Goal: Task Accomplishment & Management: Manage account settings

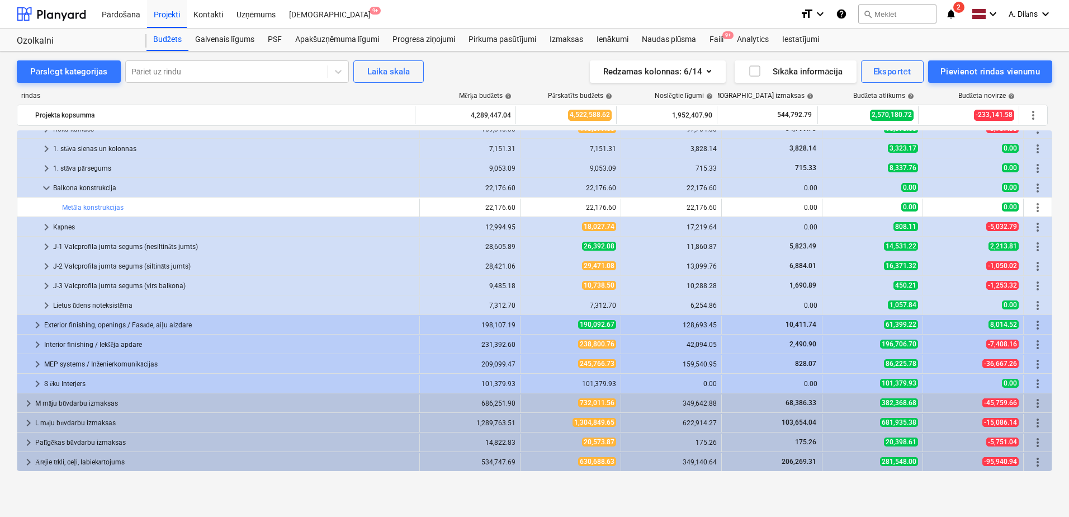
scroll to position [112, 0]
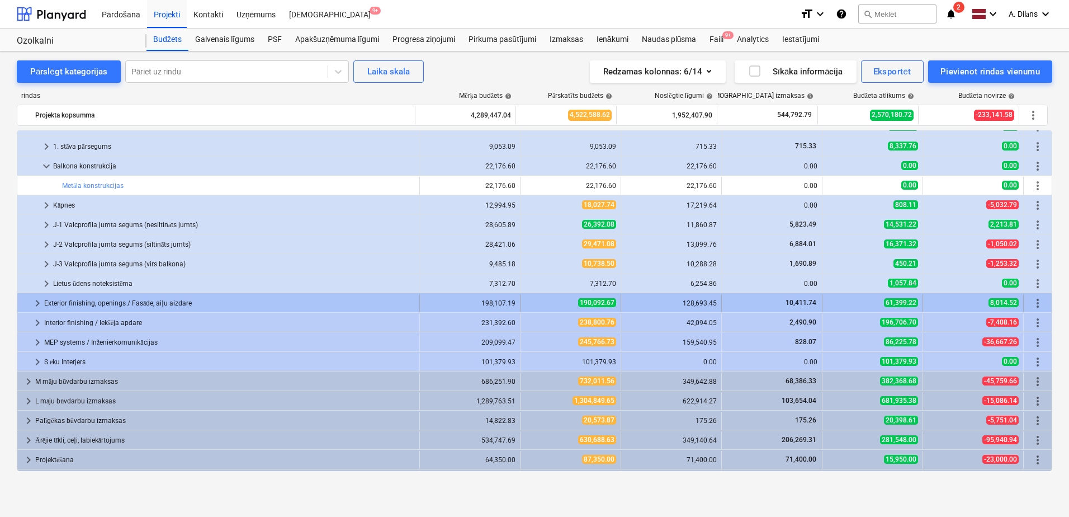
click at [93, 300] on div "Exterior finishing, openings / Fasāde, aiļu aizdare" at bounding box center [229, 303] width 371 height 18
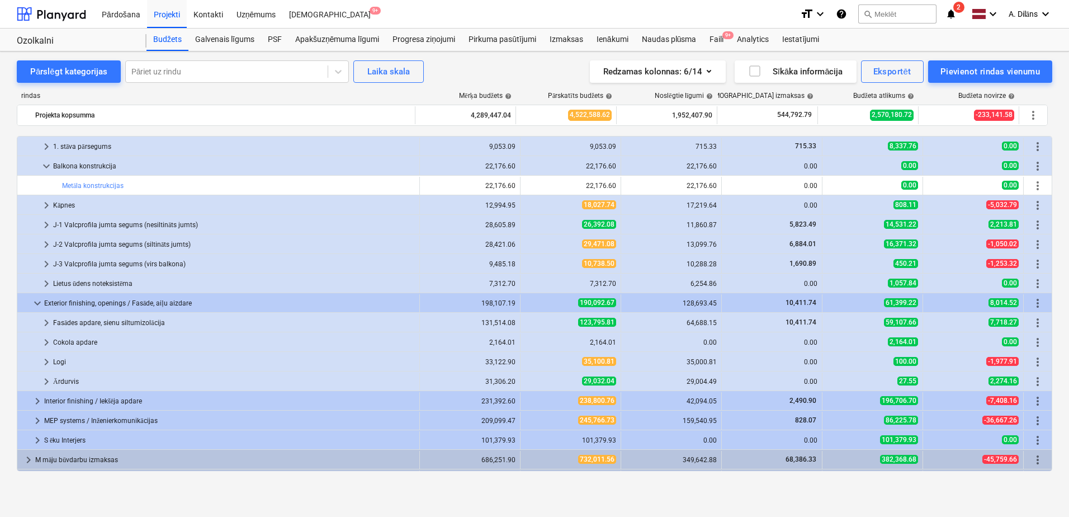
scroll to position [168, 0]
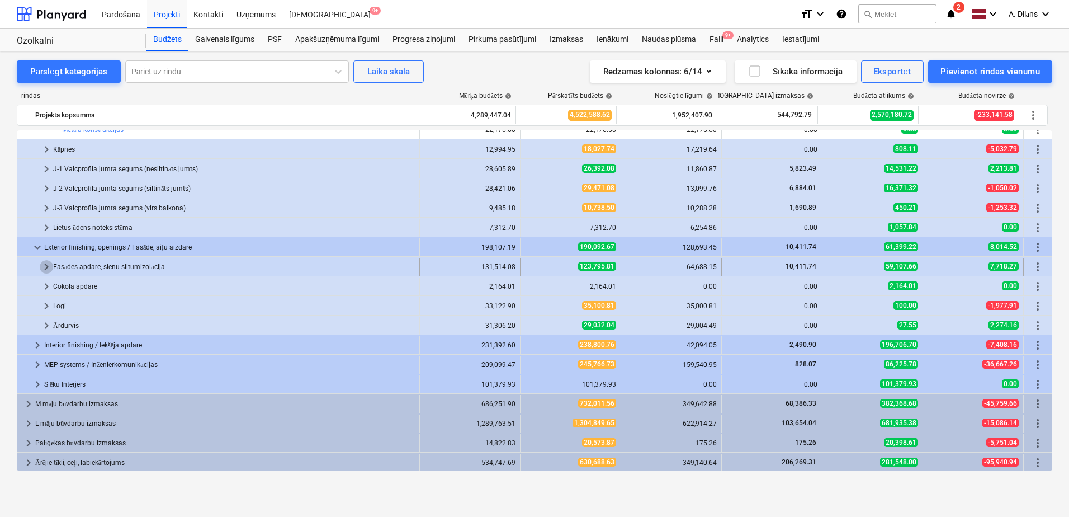
click at [46, 261] on span "keyboard_arrow_right" at bounding box center [46, 266] width 13 height 13
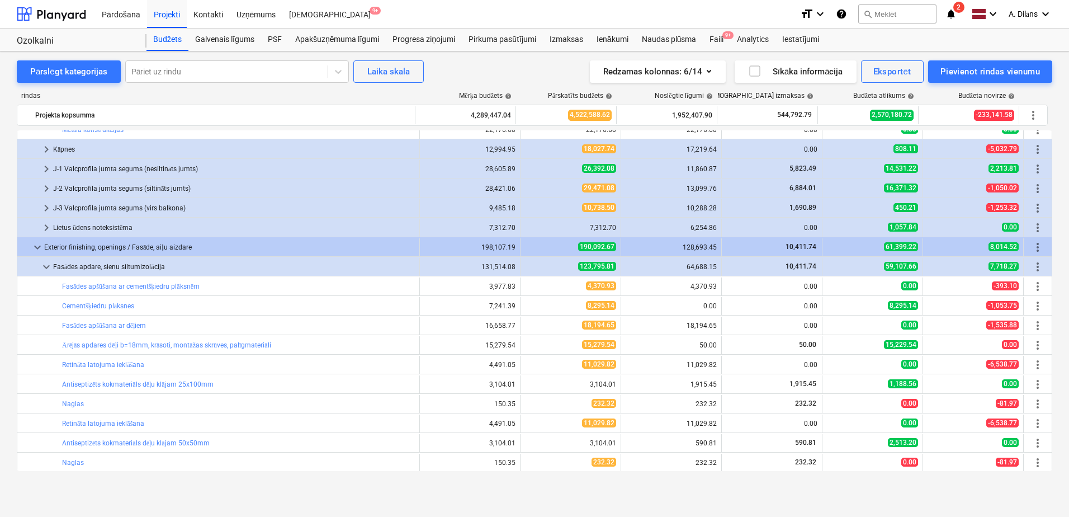
click at [46, 261] on span "keyboard_arrow_down" at bounding box center [46, 266] width 13 height 13
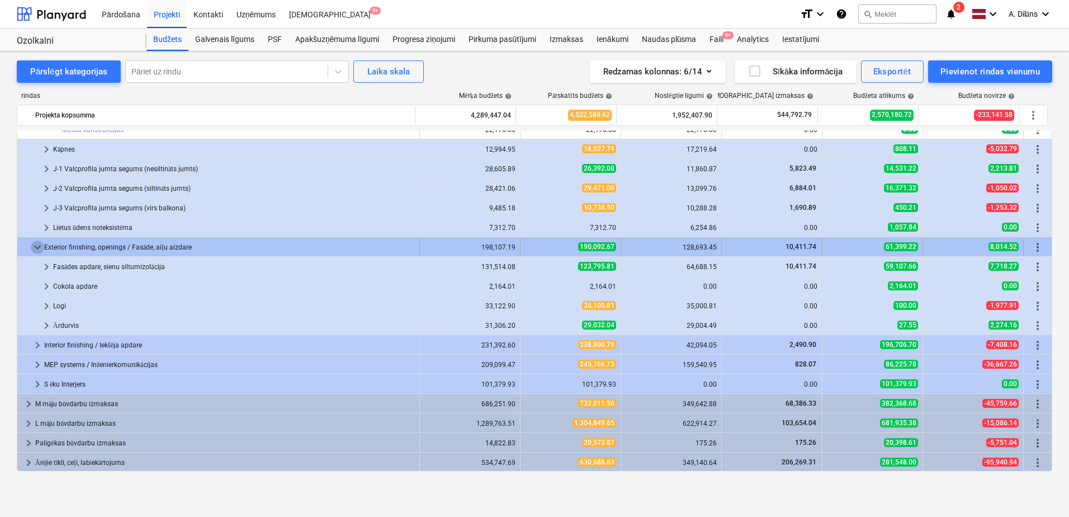
click at [41, 247] on span "keyboard_arrow_down" at bounding box center [37, 246] width 13 height 13
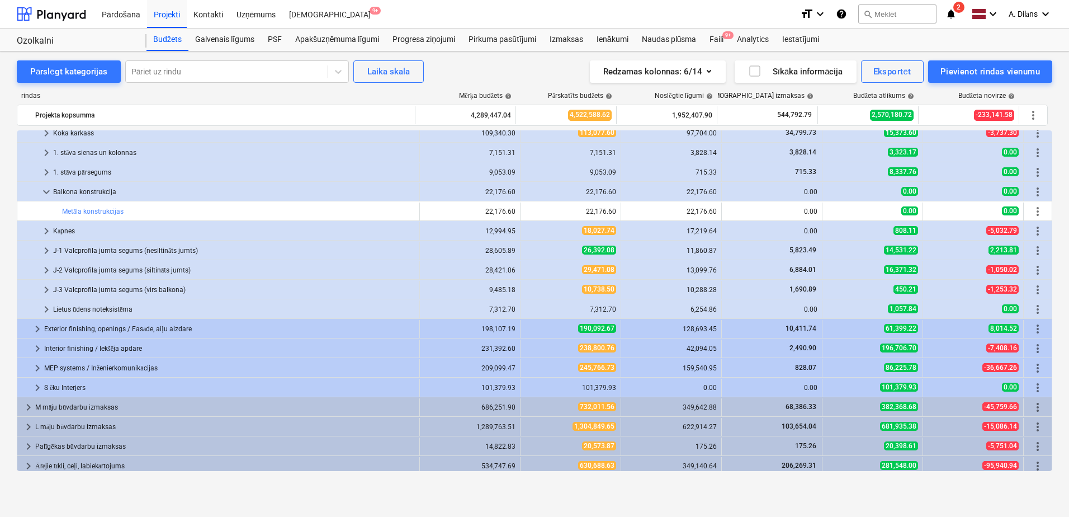
scroll to position [73, 0]
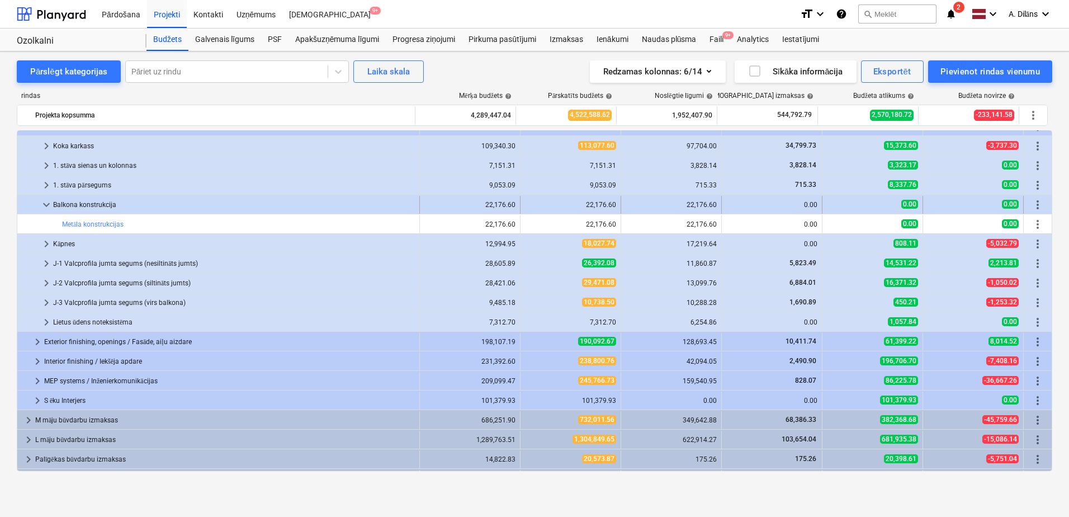
click at [48, 205] on span "keyboard_arrow_down" at bounding box center [46, 204] width 13 height 13
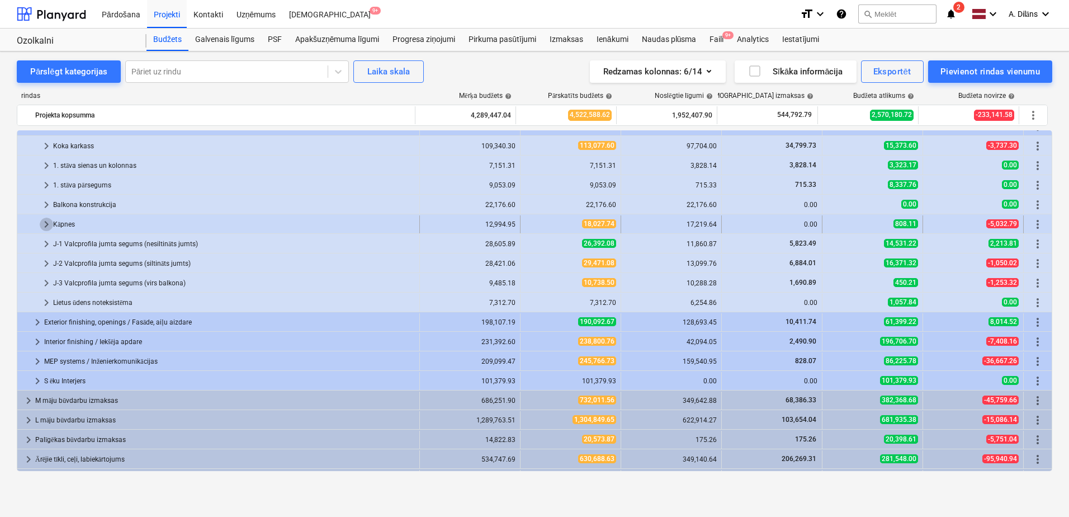
click at [48, 223] on span "keyboard_arrow_right" at bounding box center [46, 224] width 13 height 13
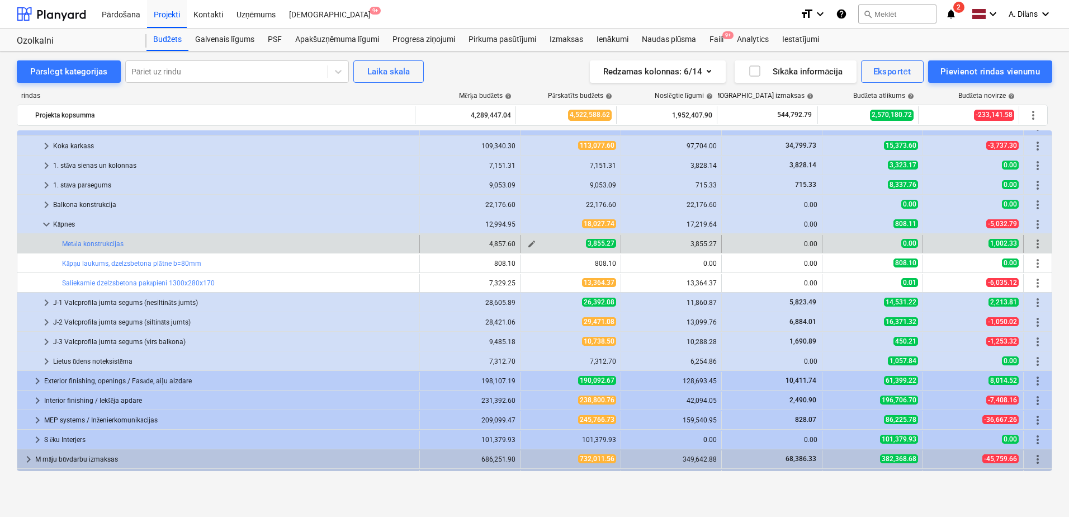
click at [530, 243] on span "edit" at bounding box center [531, 243] width 9 height 9
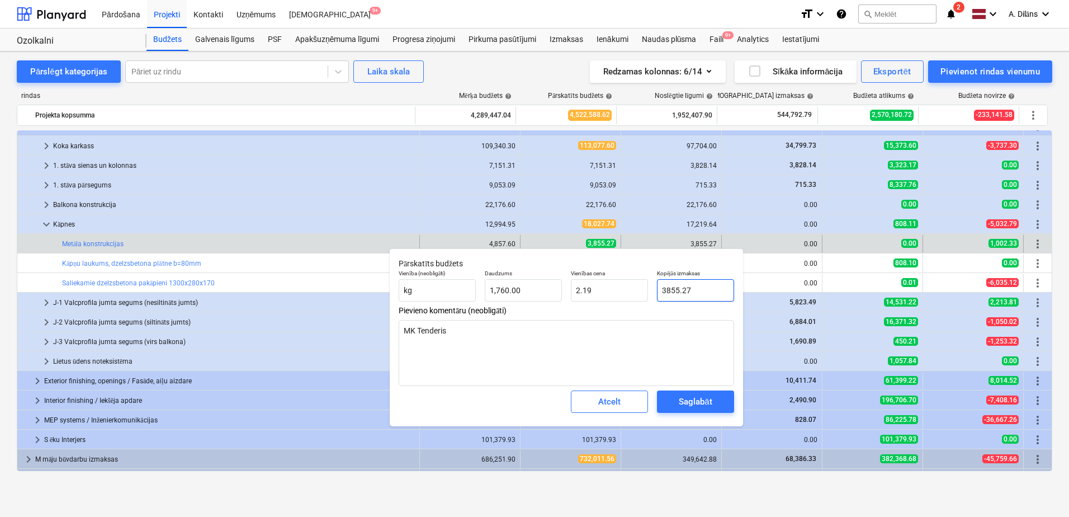
click at [665, 287] on input "3855.27" at bounding box center [695, 290] width 77 height 22
type input "855.27"
type textarea "x"
type input "0.49"
type input "2855.27"
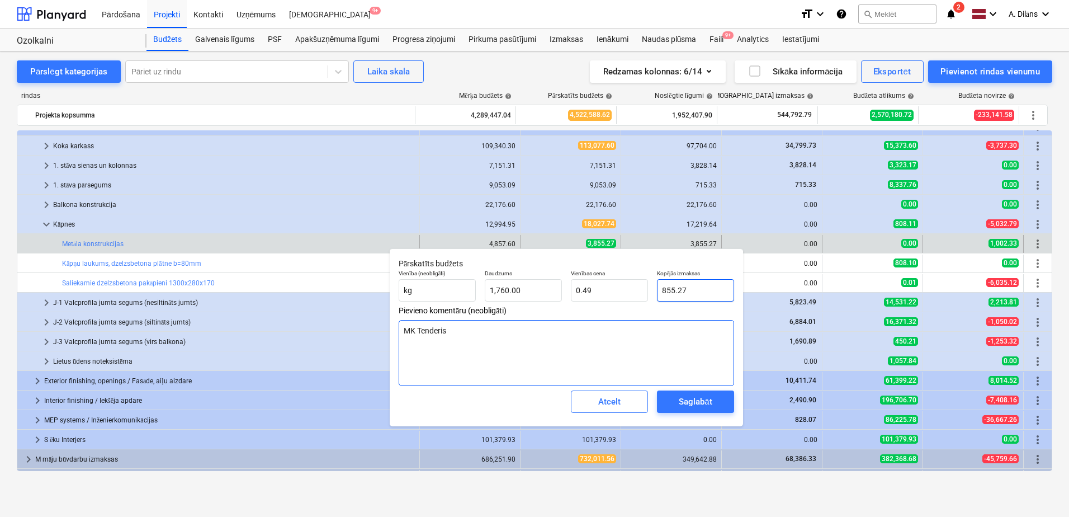
type textarea "x"
type input "1.62"
type input "855.27"
type textarea "x"
type input "0.49"
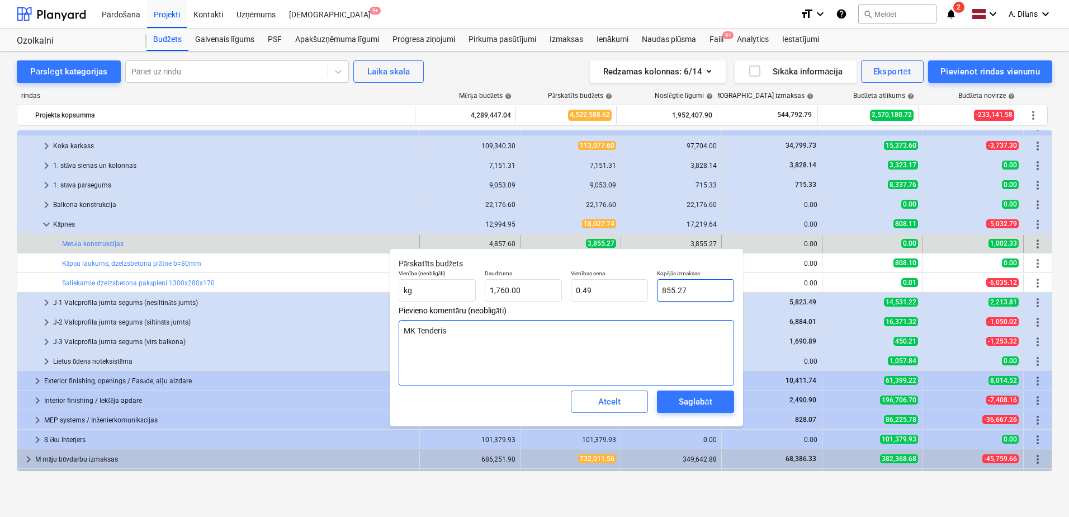
type input "5855.27"
type textarea "x"
type input "3.33"
type input "5,855.27"
click at [677, 339] on textarea "MK Tenderis" at bounding box center [566, 353] width 335 height 66
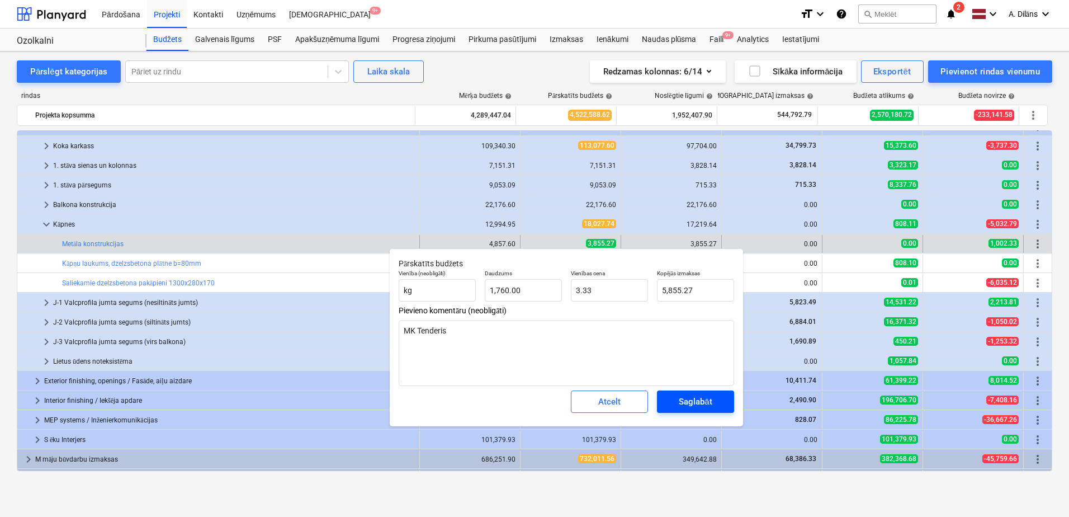
click at [698, 402] on div "Saglabāt" at bounding box center [695, 401] width 33 height 15
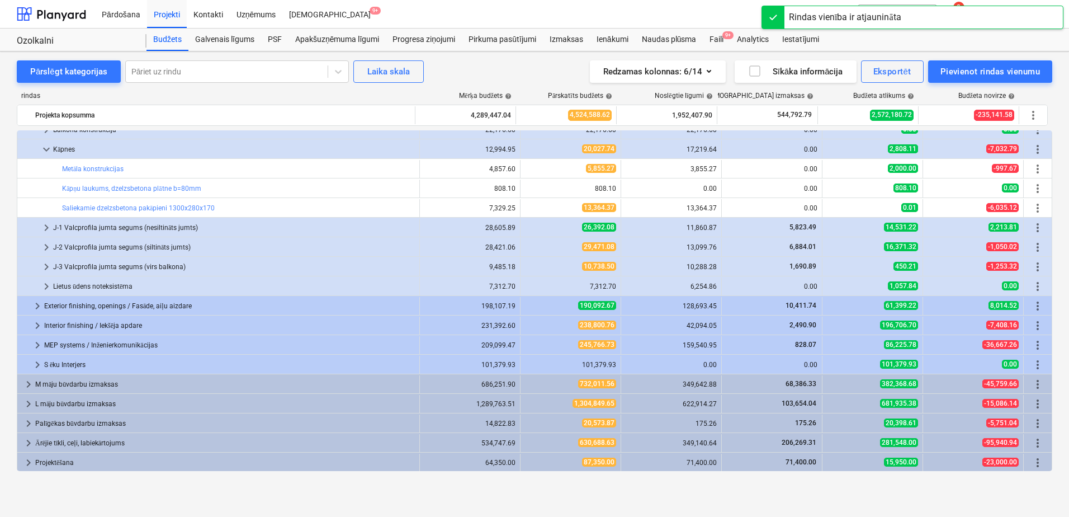
scroll to position [168, 0]
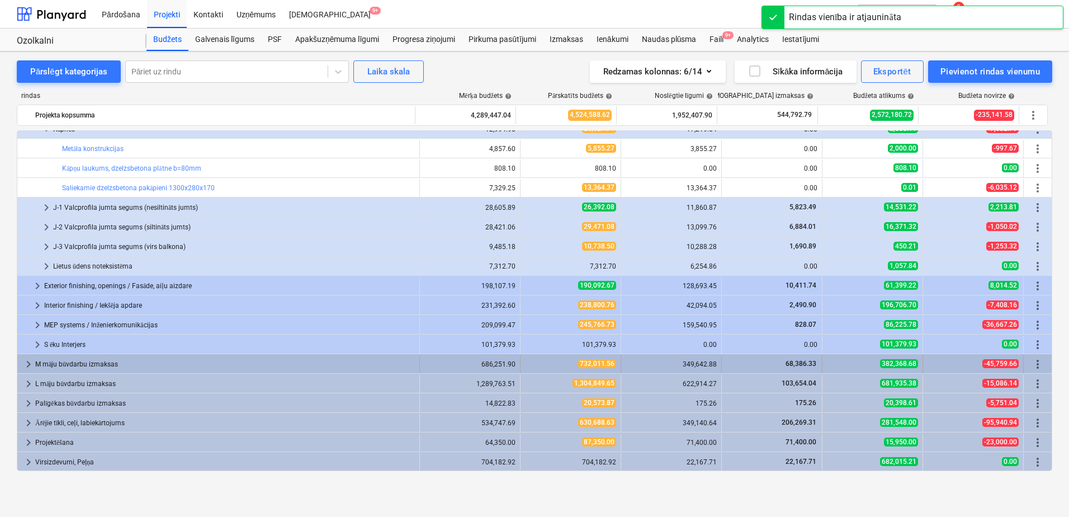
click at [28, 363] on span "keyboard_arrow_right" at bounding box center [28, 363] width 13 height 13
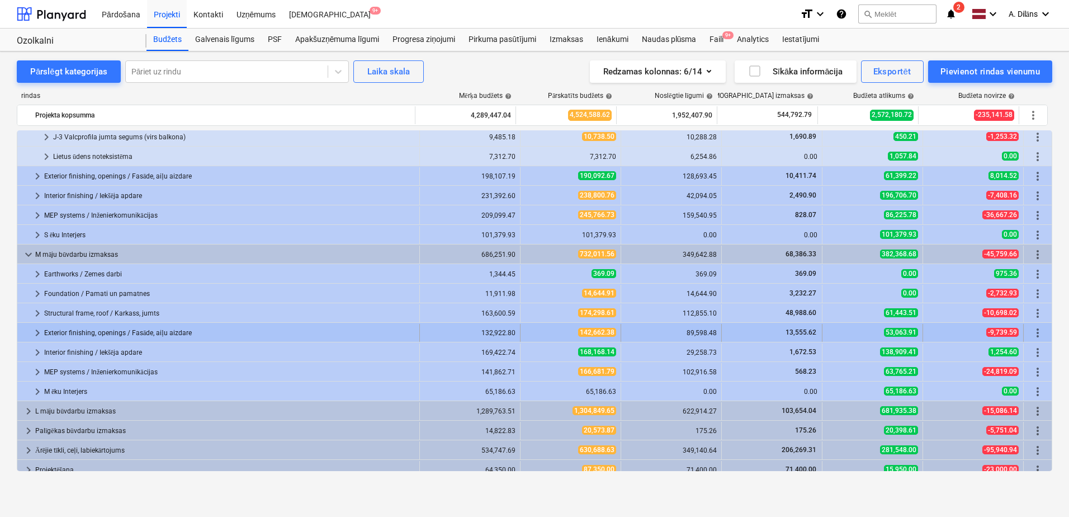
scroll to position [305, 0]
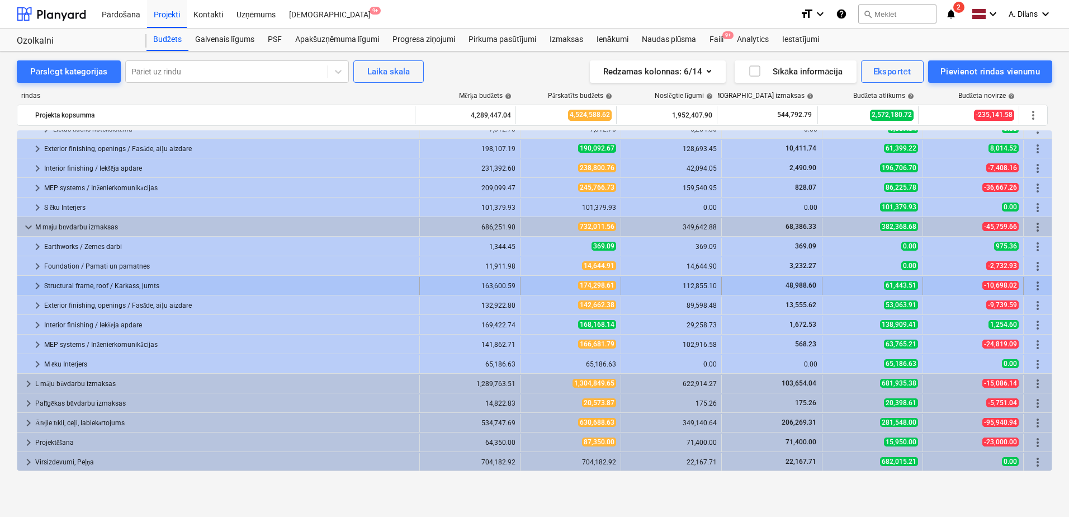
click at [39, 283] on span "keyboard_arrow_right" at bounding box center [37, 285] width 13 height 13
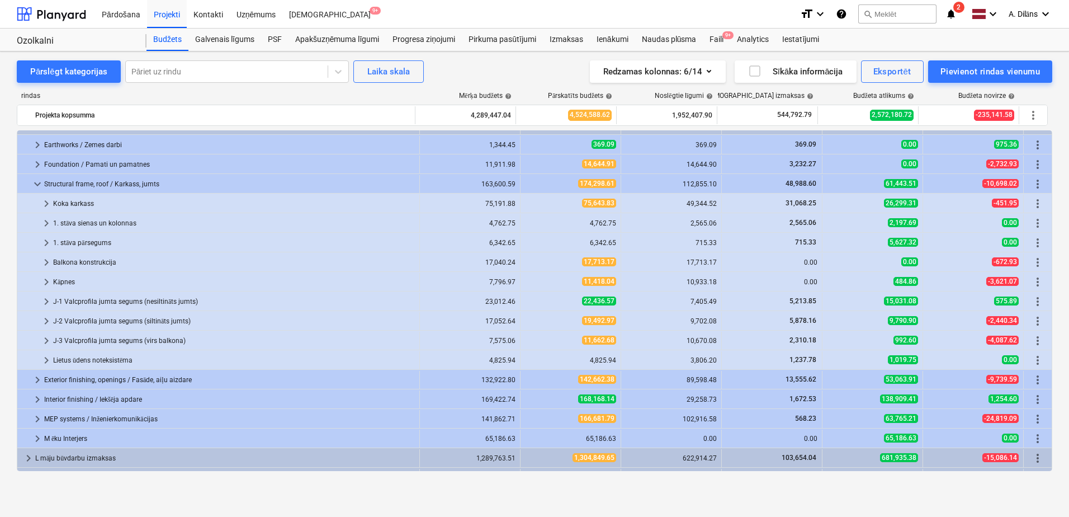
scroll to position [417, 0]
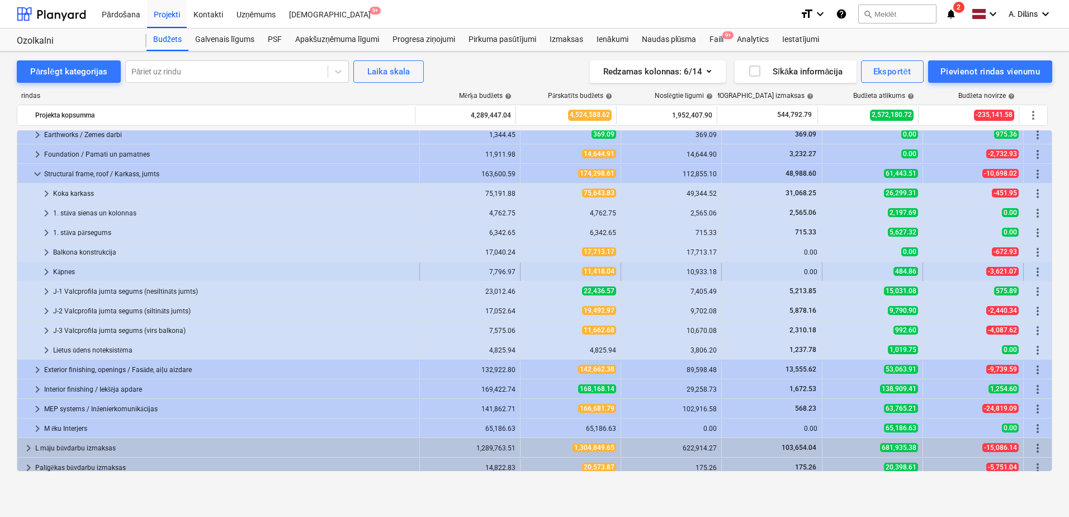
click at [42, 269] on span "keyboard_arrow_right" at bounding box center [46, 271] width 13 height 13
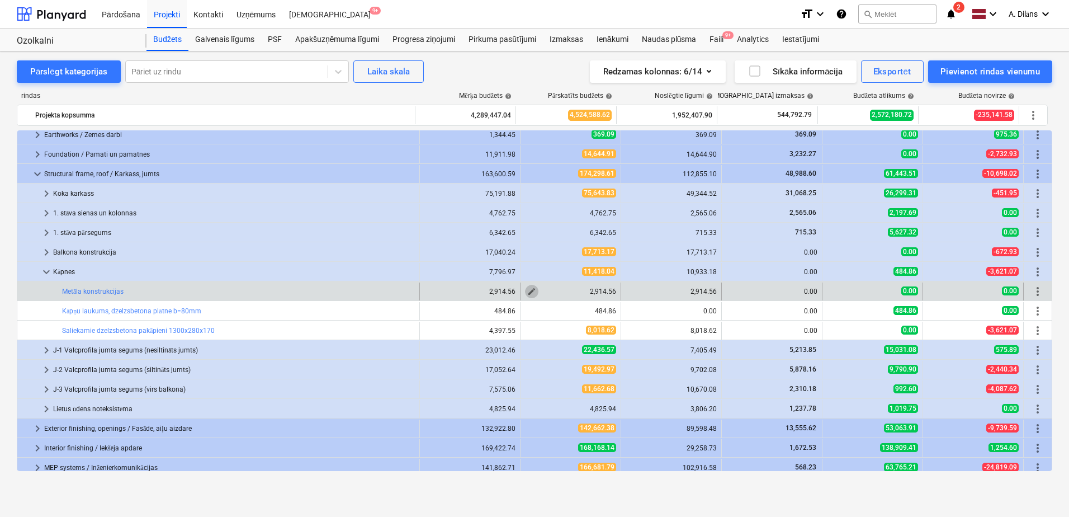
click at [527, 290] on span "edit" at bounding box center [531, 291] width 9 height 9
type textarea "x"
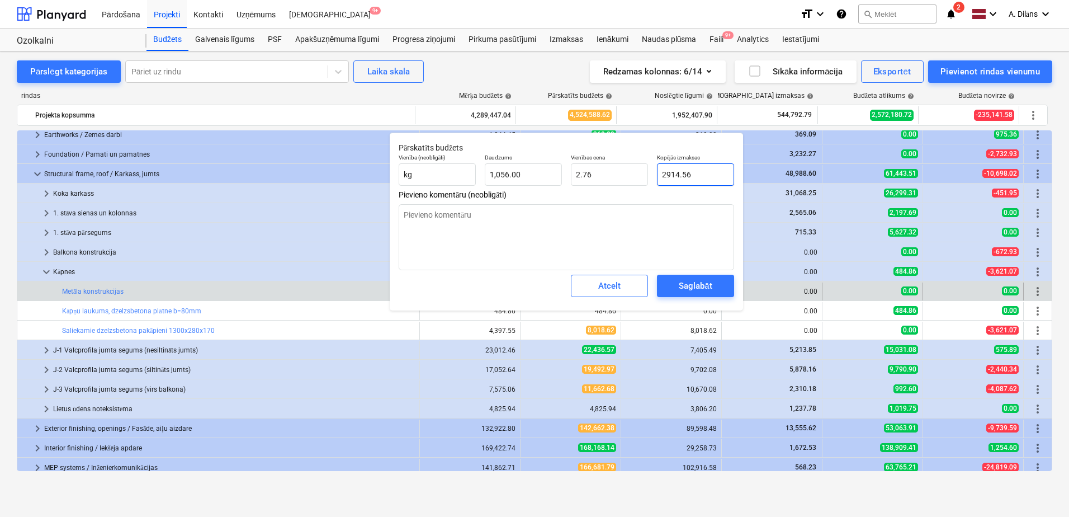
drag, startPoint x: 701, startPoint y: 177, endPoint x: 654, endPoint y: 174, distance: 47.6
click at [654, 174] on div "Kopējās izmaksas 2914.56" at bounding box center [696, 169] width 86 height 41
type input "4"
type textarea "x"
type input "0.00"
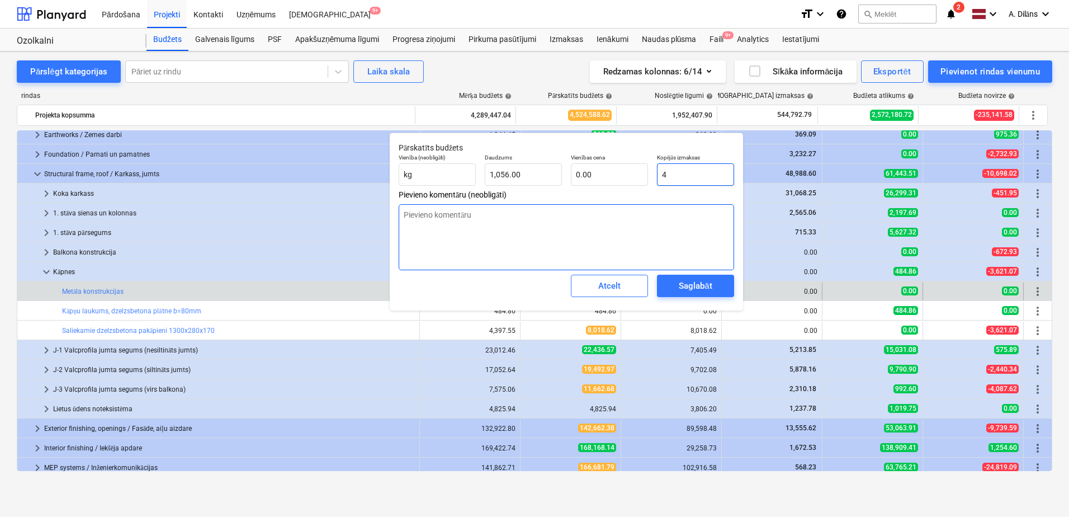
type textarea "x"
type input "41"
type input "0.04"
type textarea "x"
type input "411"
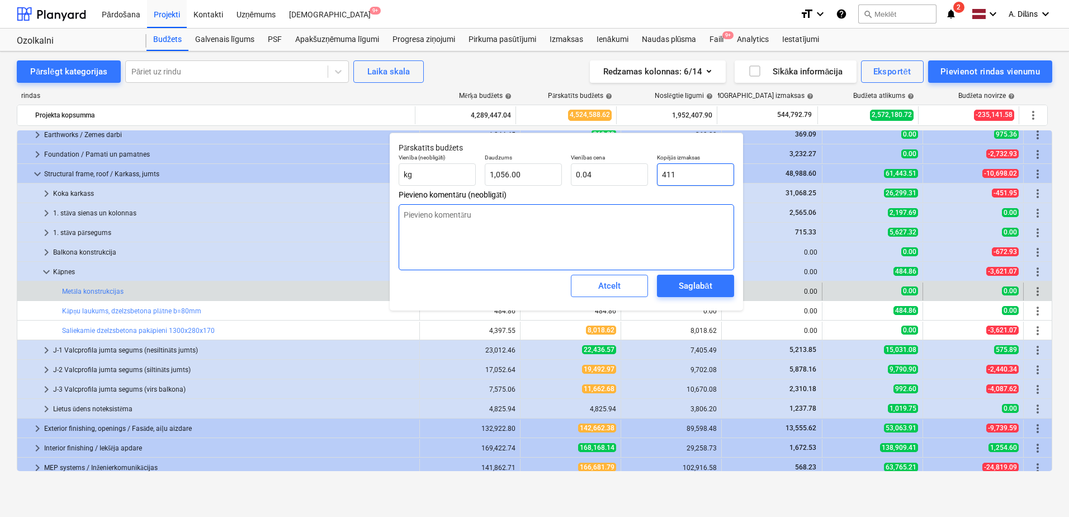
type input "0.39"
type textarea "x"
type input "4114"
type input "3.90"
type textarea "x"
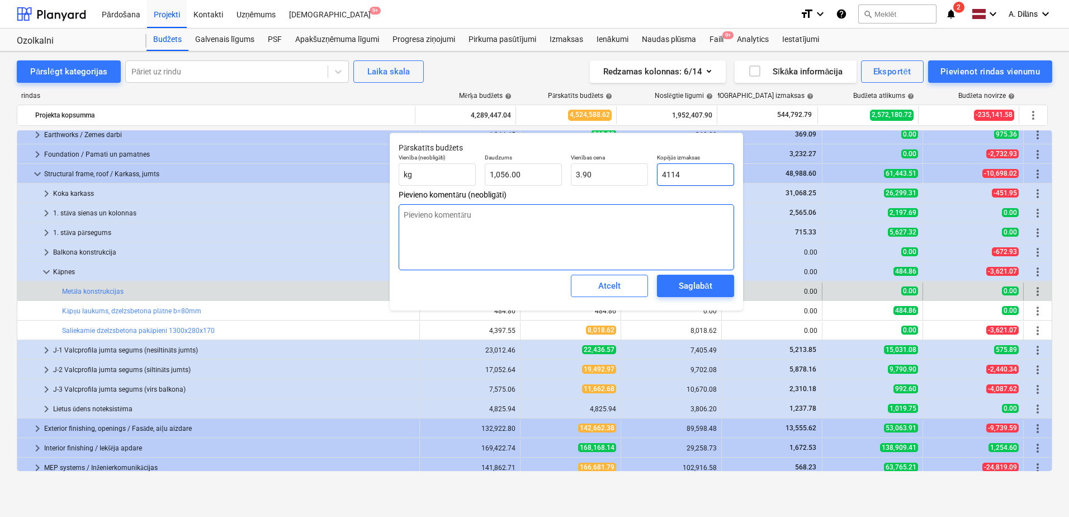
type input "4114."
type textarea "x"
type input "4114.5"
type textarea "x"
type input "4114.56"
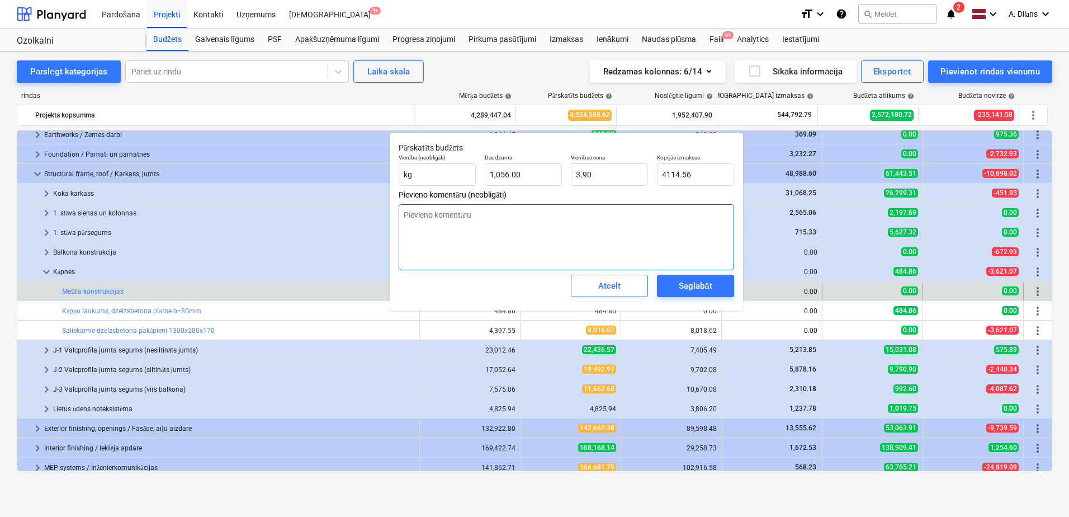
type textarea "x"
type input "4,114.56"
click at [675, 229] on textarea at bounding box center [566, 237] width 335 height 66
click at [691, 282] on div "Saglabāt" at bounding box center [695, 285] width 33 height 15
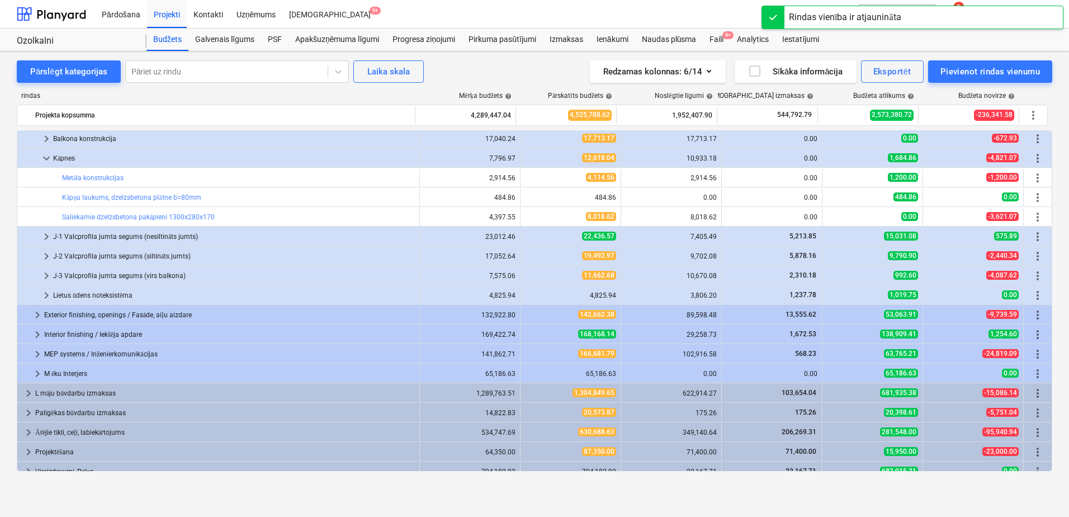
scroll to position [540, 0]
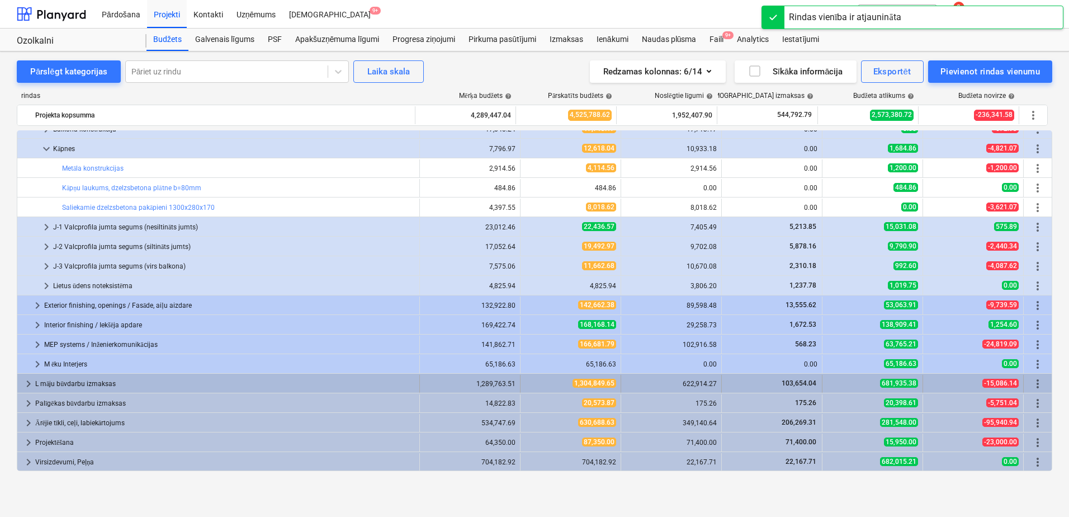
click at [28, 384] on span "keyboard_arrow_right" at bounding box center [28, 383] width 13 height 13
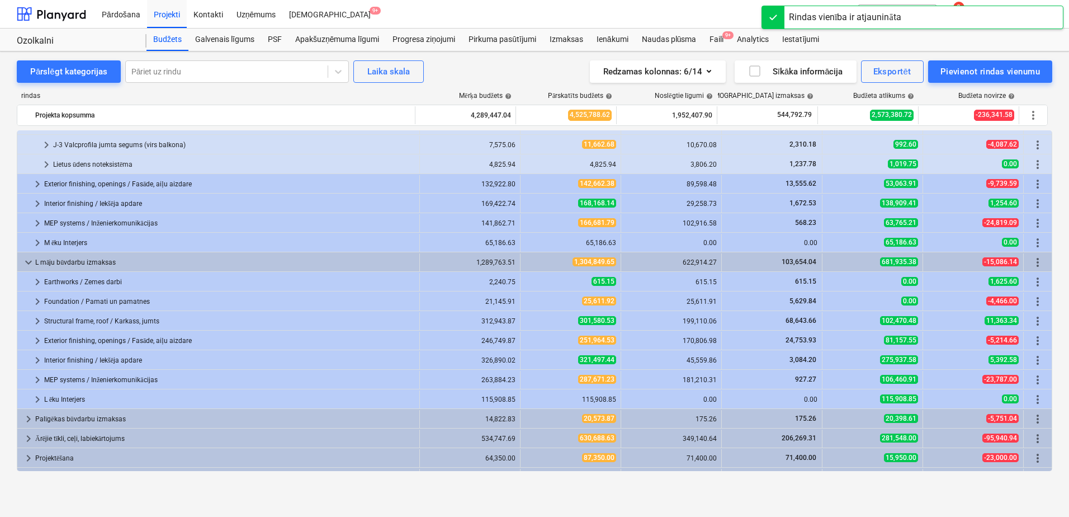
scroll to position [677, 0]
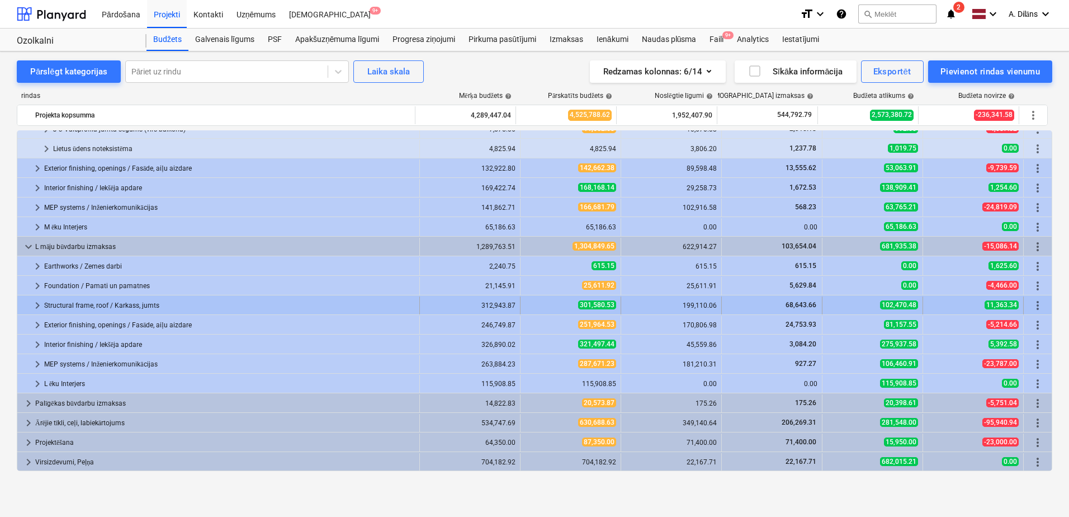
click at [54, 305] on div "Structural frame, roof / Karkass, jumts" at bounding box center [229, 305] width 371 height 18
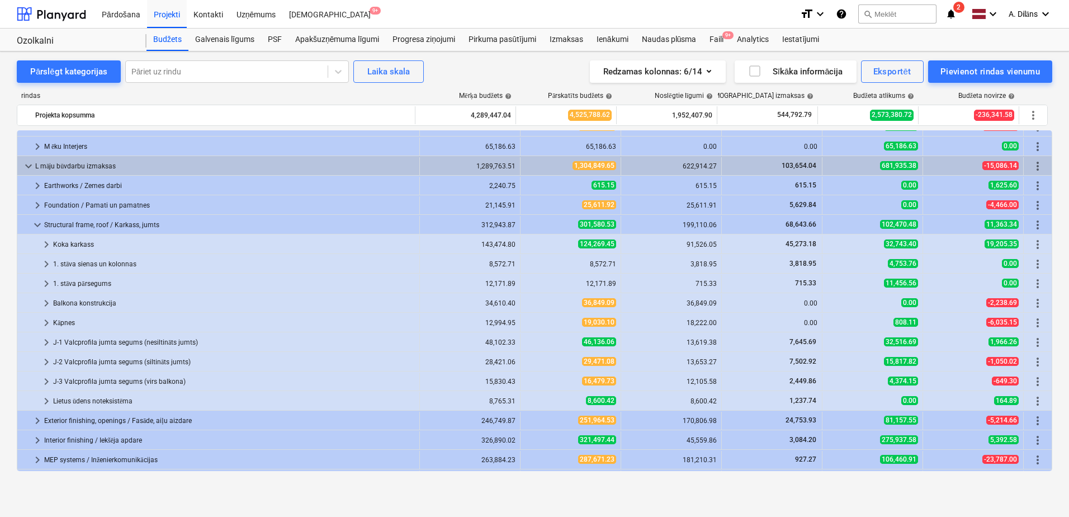
scroll to position [789, 0]
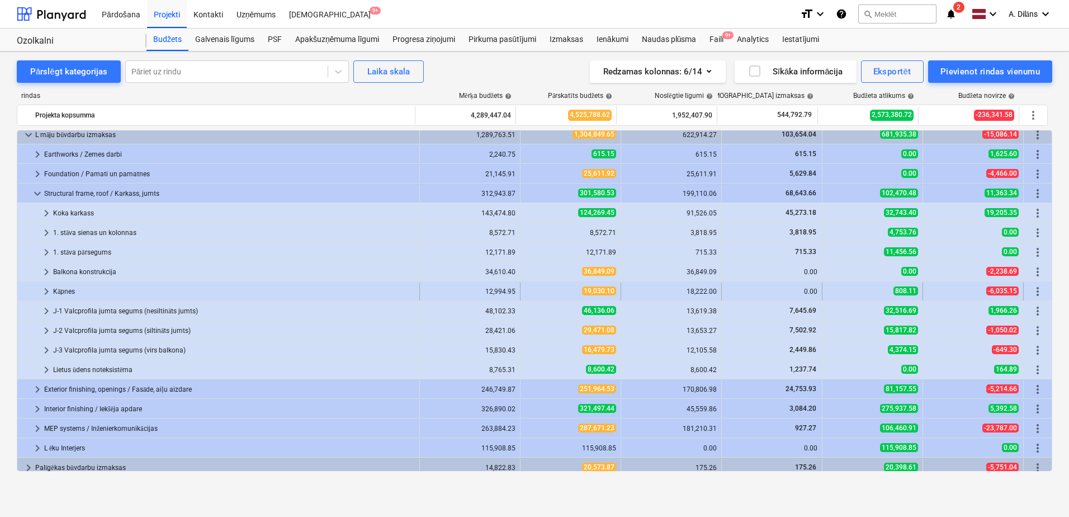
click at [48, 292] on span "keyboard_arrow_right" at bounding box center [46, 291] width 13 height 13
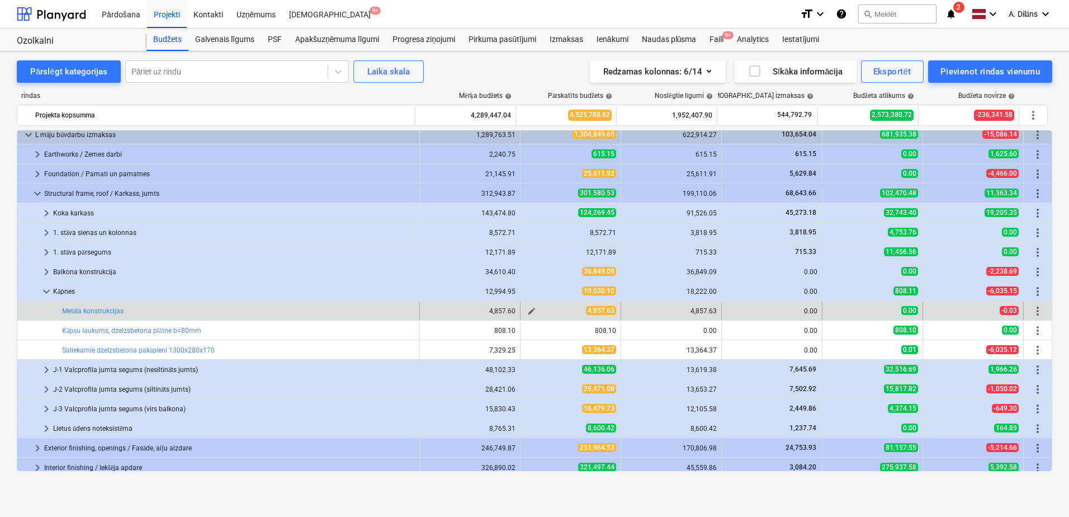
click at [531, 310] on span "edit" at bounding box center [531, 310] width 9 height 9
type textarea "x"
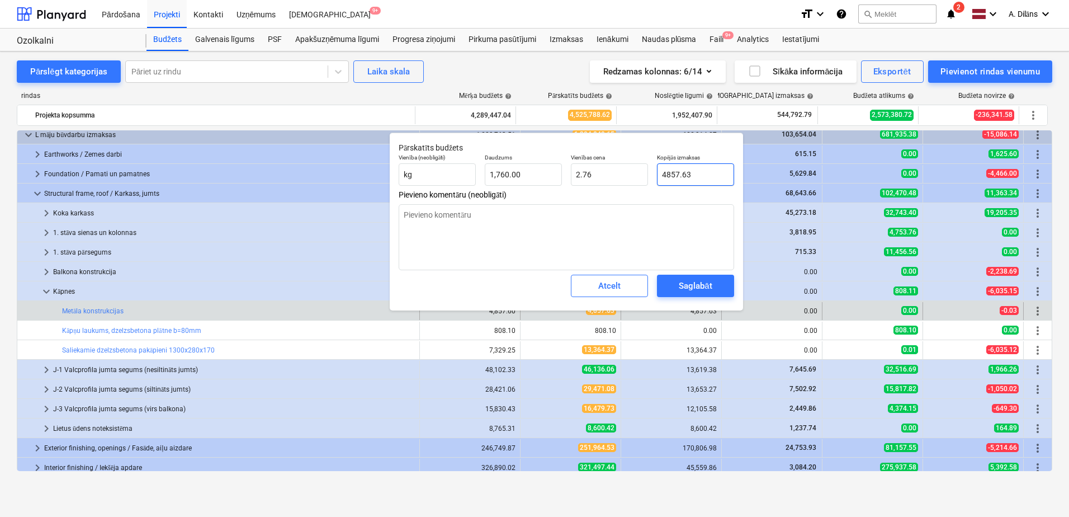
click at [666, 173] on input "4857.63" at bounding box center [695, 174] width 77 height 22
type input "857.63"
type textarea "x"
type input "0.49"
type textarea "x"
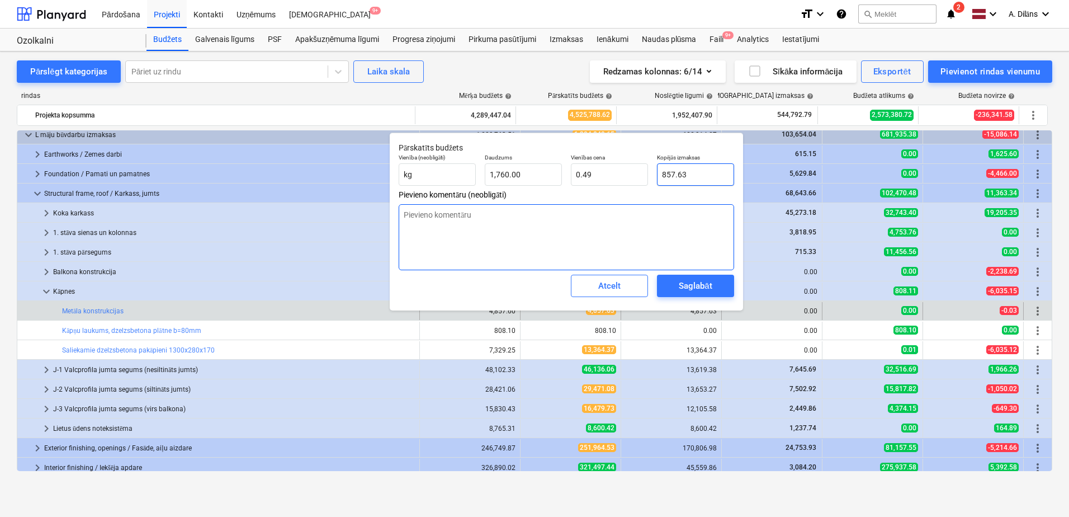
type input "6857.63"
type input "3.90"
type input "6857.63"
type textarea "x"
type input "6,857.63"
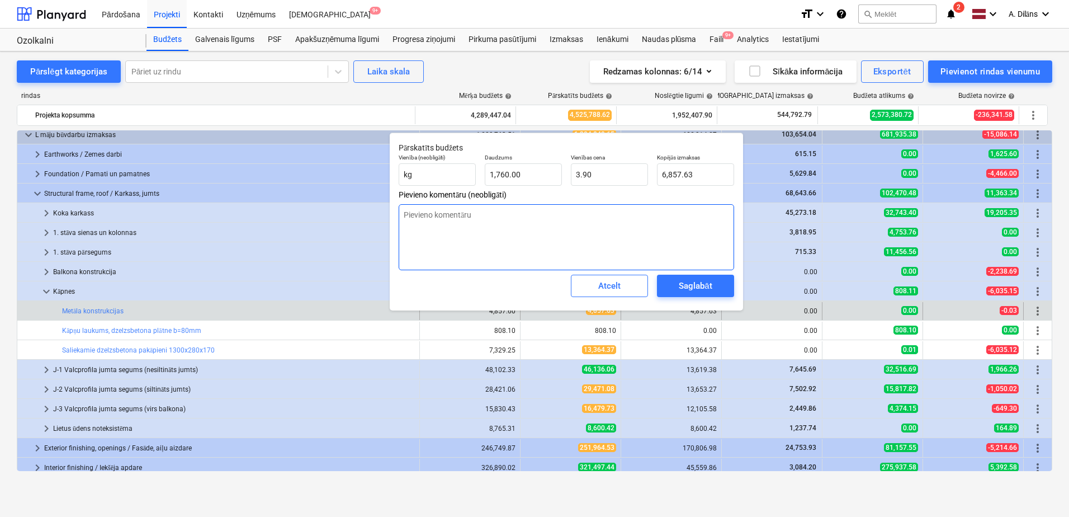
click at [632, 252] on textarea at bounding box center [566, 237] width 335 height 66
click at [697, 285] on div "Saglabāt" at bounding box center [695, 285] width 33 height 15
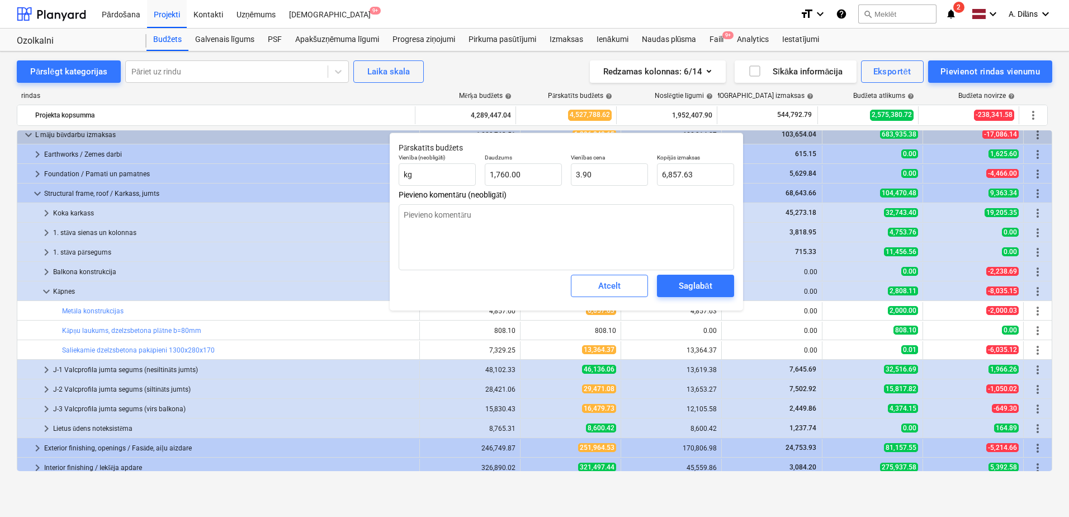
type textarea "x"
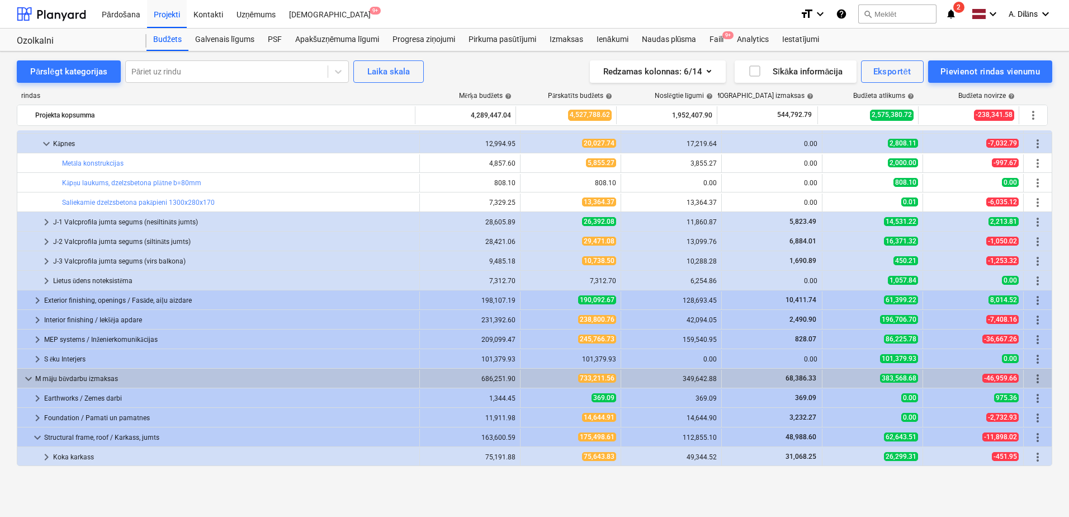
scroll to position [118, 0]
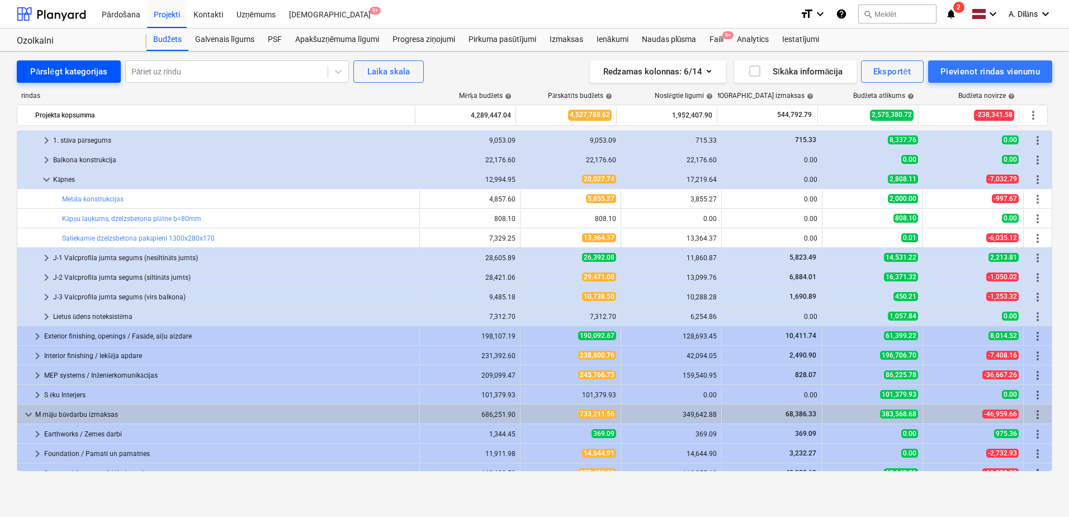
click at [44, 74] on div "Pārslēgt kategorijas" at bounding box center [68, 71] width 77 height 15
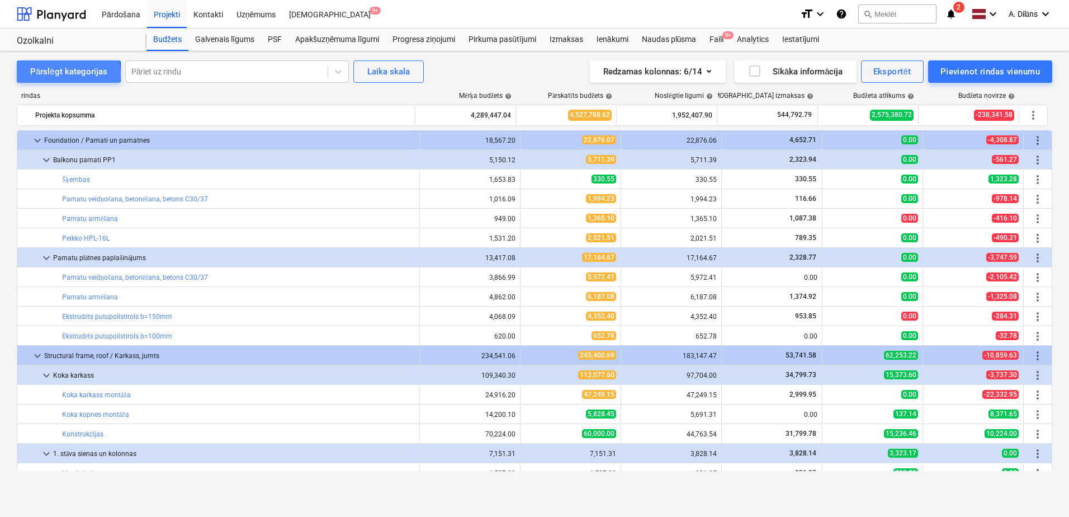
click at [53, 74] on div "Pārslēgt kategorijas" at bounding box center [68, 71] width 77 height 15
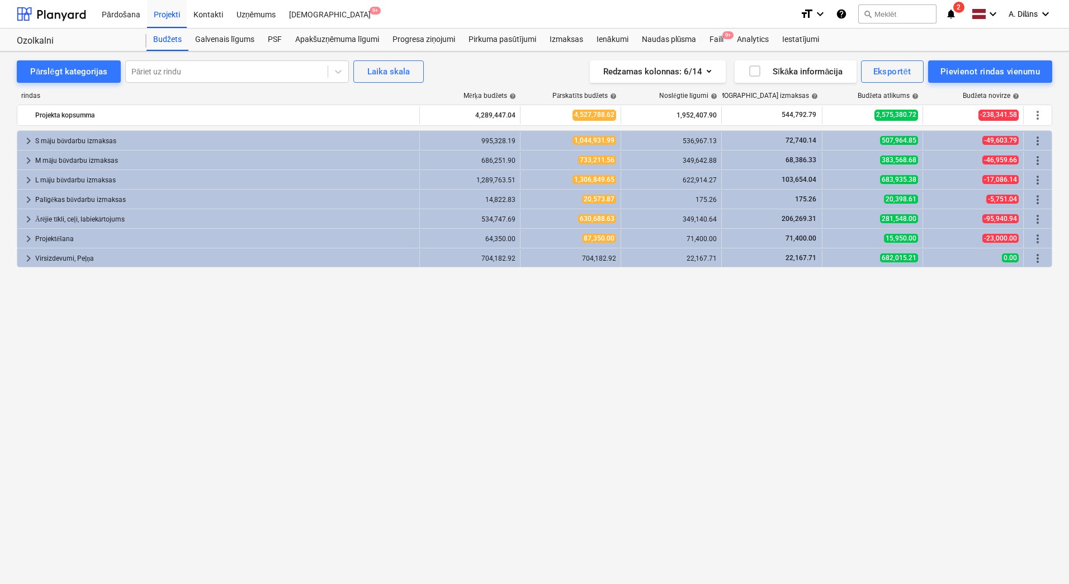
drag, startPoint x: 452, startPoint y: 309, endPoint x: 394, endPoint y: 329, distance: 61.5
click at [452, 309] on div "keyboard_arrow_right S māju būvdarbu izmaksas 995,328.19 1,044,931.99 536,967.1…" at bounding box center [535, 334] width 1036 height 408
click at [30, 139] on span "keyboard_arrow_right" at bounding box center [28, 140] width 13 height 13
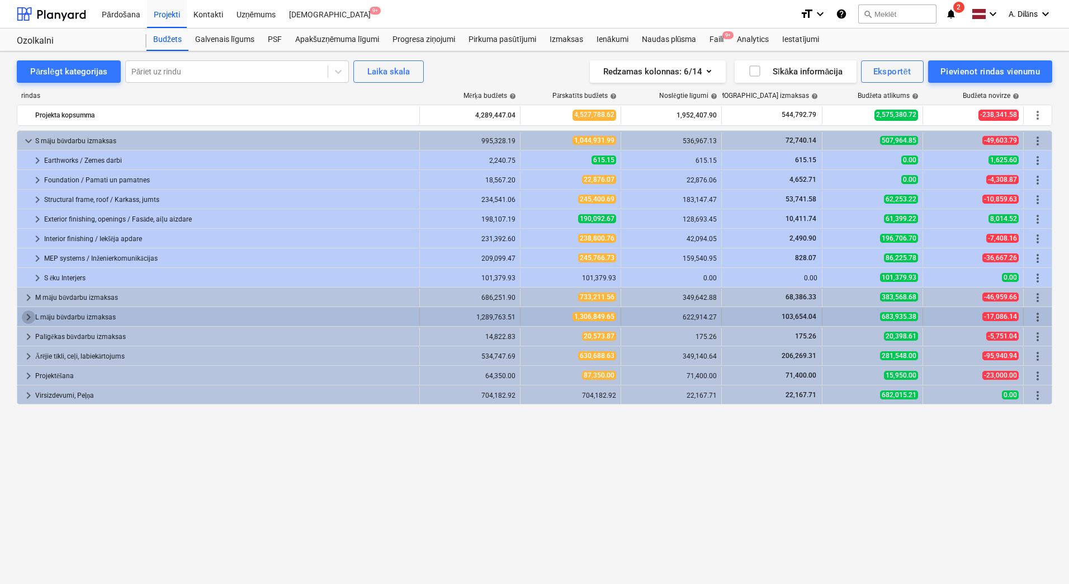
click at [27, 316] on span "keyboard_arrow_right" at bounding box center [28, 316] width 13 height 13
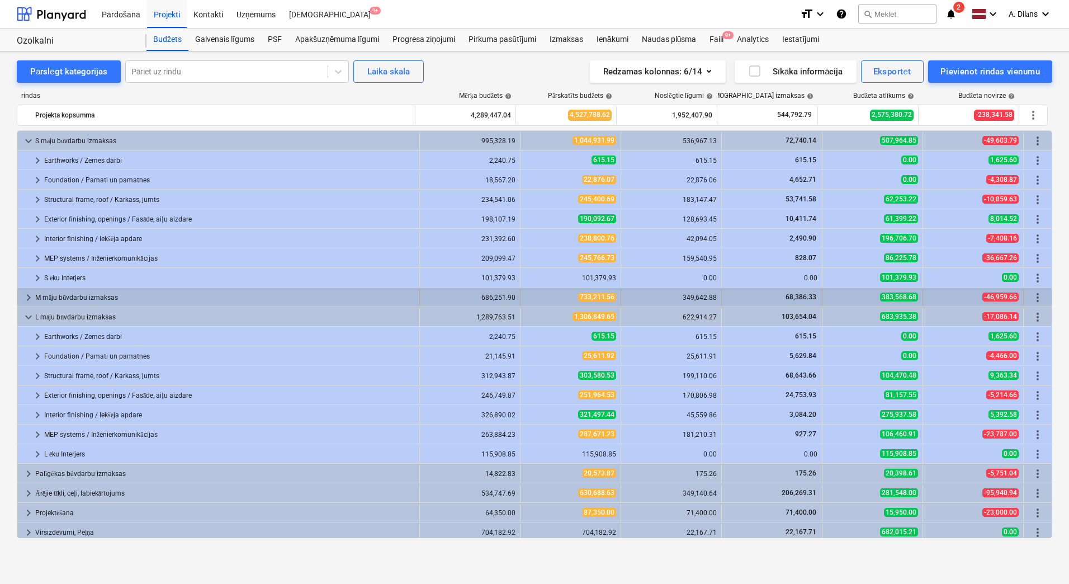
click at [27, 300] on span "keyboard_arrow_right" at bounding box center [28, 297] width 13 height 13
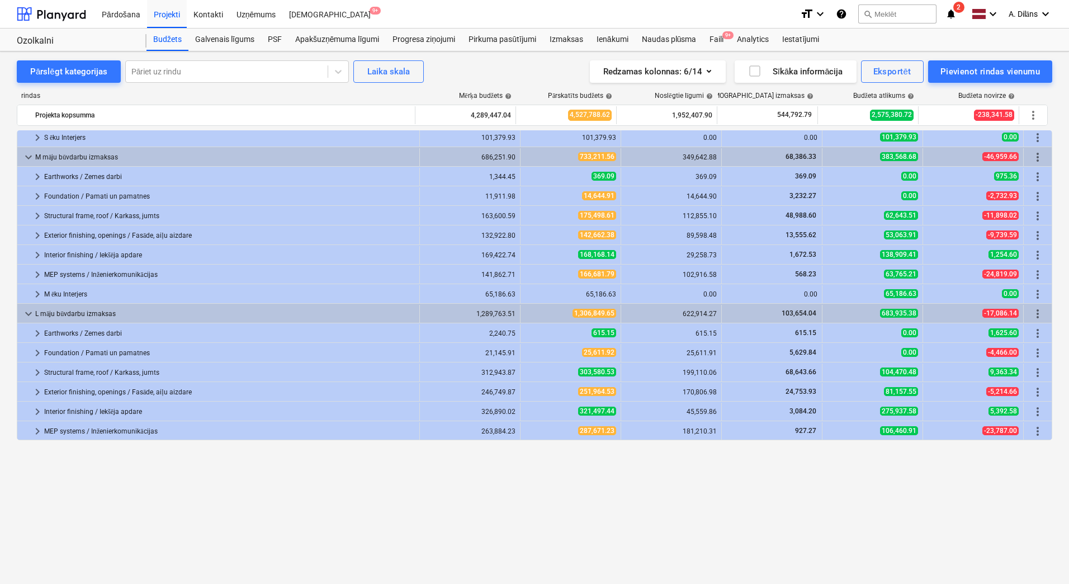
scroll to position [0, 0]
